Goal: Obtain resource: Obtain resource

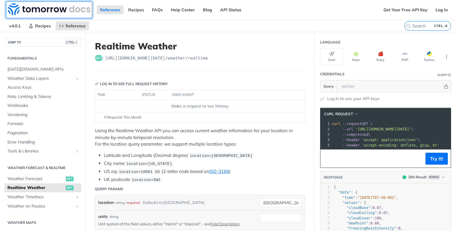
click at [56, 10] on img at bounding box center [49, 9] width 83 height 12
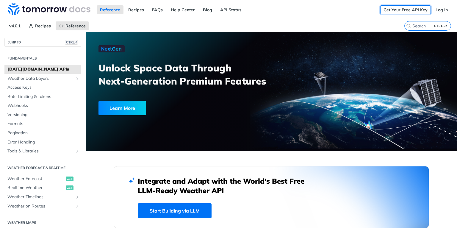
click at [399, 7] on link "Get Your Free API Key" at bounding box center [405, 9] width 51 height 9
